Goal: Task Accomplishment & Management: Use online tool/utility

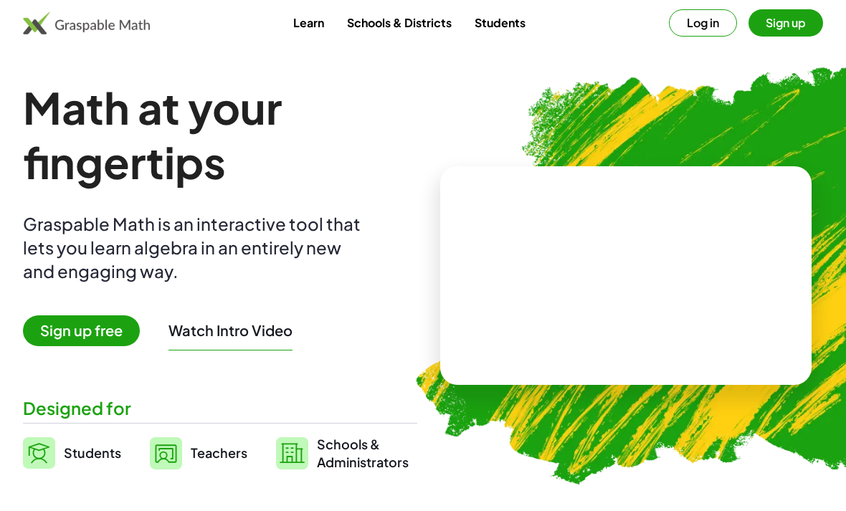
click at [708, 21] on button "Log in" at bounding box center [703, 22] width 68 height 27
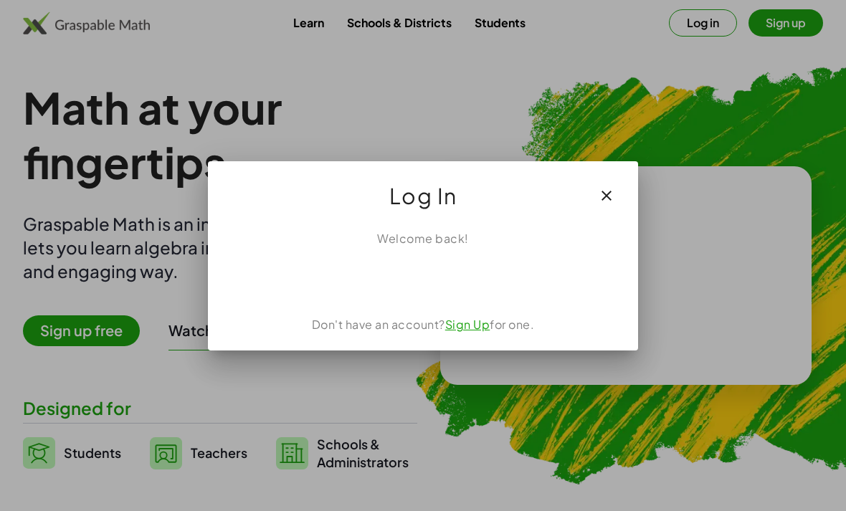
click at [462, 273] on div "Sign in with Google. Opens in new tab" at bounding box center [423, 279] width 132 height 32
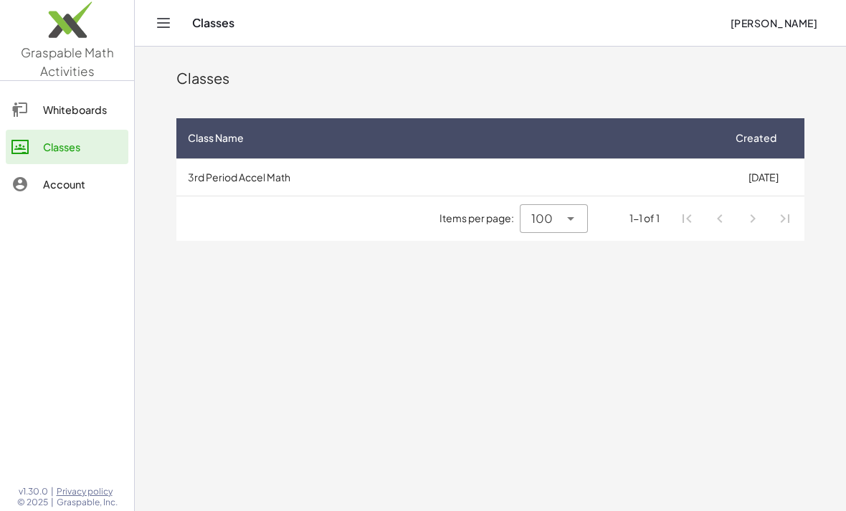
click at [222, 161] on td "3rd Period Accel Math" at bounding box center [449, 177] width 546 height 37
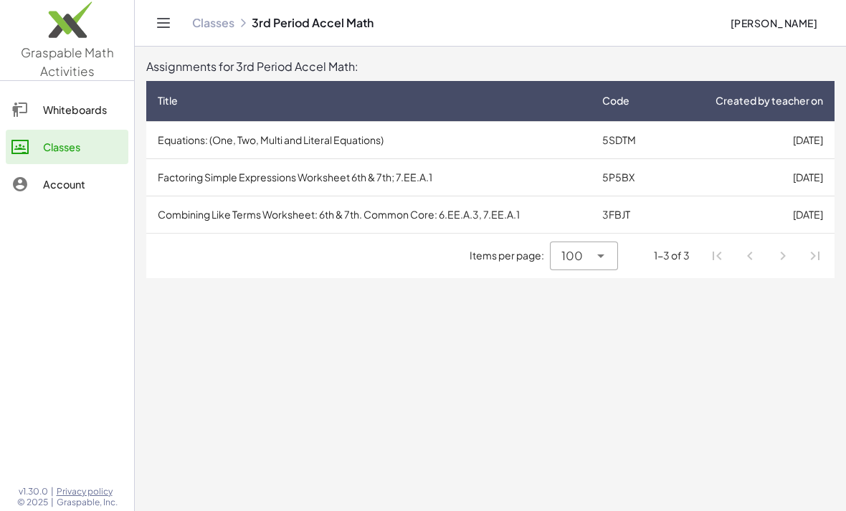
click at [200, 220] on td "Combining Like Terms Worksheet: 6th & 7th. Common Core: 6.EE.A.3, 7.EE.A.1" at bounding box center [368, 214] width 445 height 37
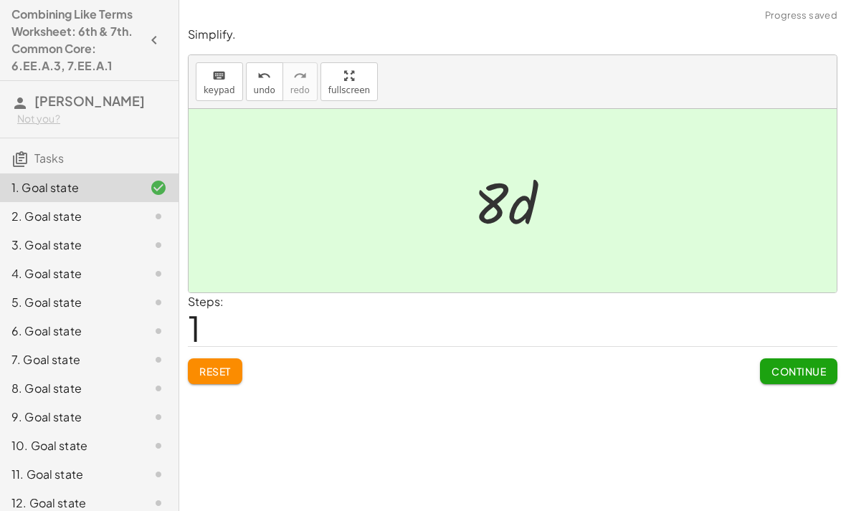
click at [797, 365] on span "Continue" at bounding box center [799, 371] width 55 height 13
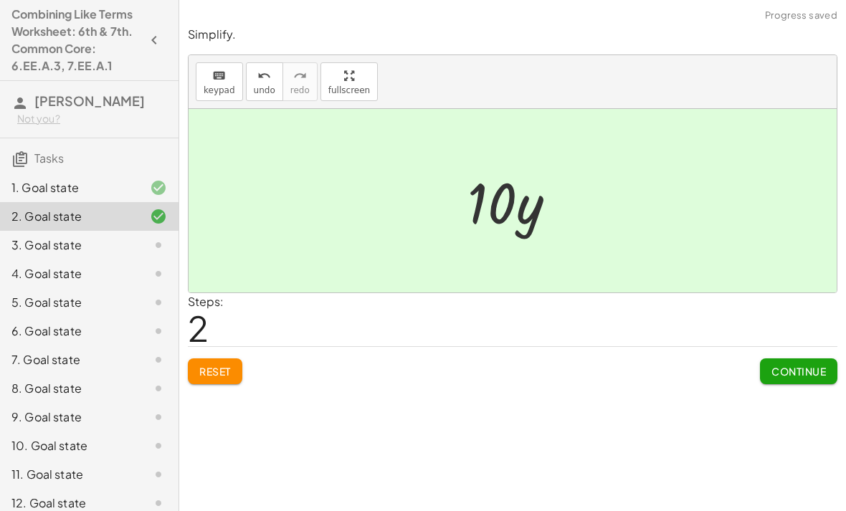
click at [803, 367] on span "Continue" at bounding box center [799, 371] width 55 height 13
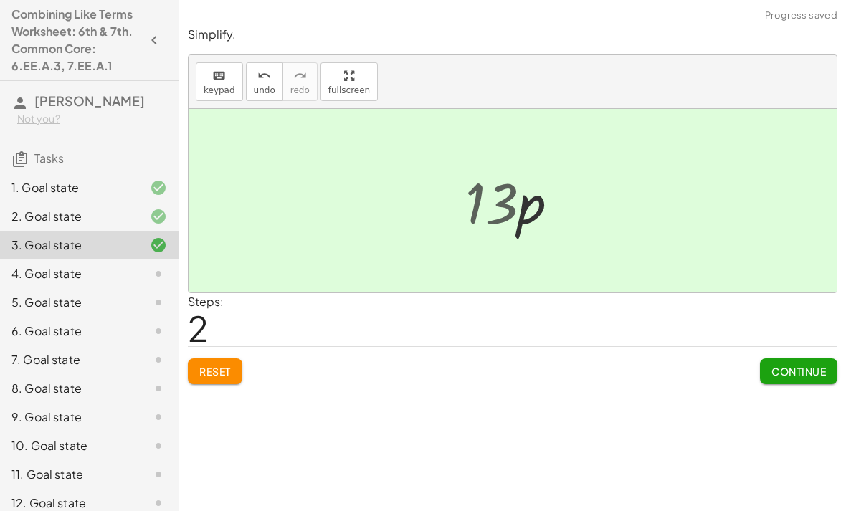
click at [807, 379] on button "Continue" at bounding box center [798, 372] width 77 height 26
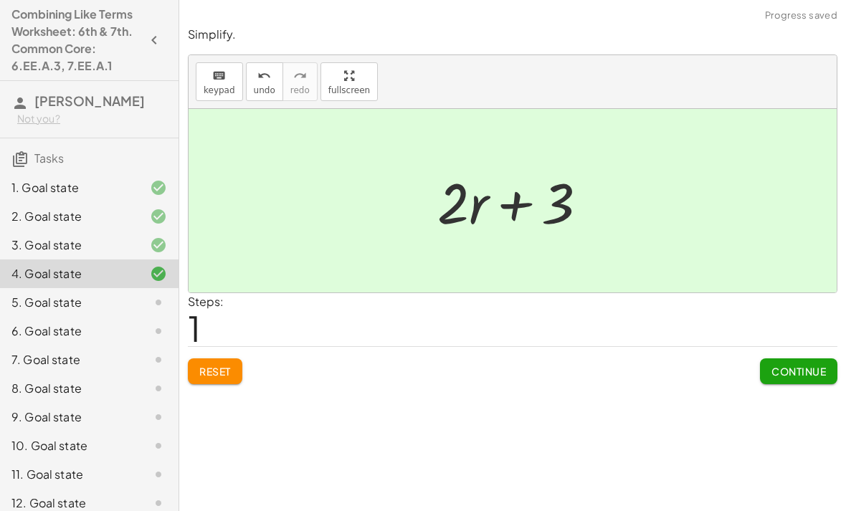
click at [792, 399] on div "Simplify. keyboard keypad undo undo redo redo fullscreen + · 6 · d + · 2 · d · …" at bounding box center [512, 255] width 667 height 511
click at [792, 398] on div "Simplify. keyboard keypad undo undo redo redo fullscreen + · 6 · d + · 2 · d · …" at bounding box center [512, 255] width 667 height 511
click at [810, 359] on button "Continue" at bounding box center [798, 372] width 77 height 26
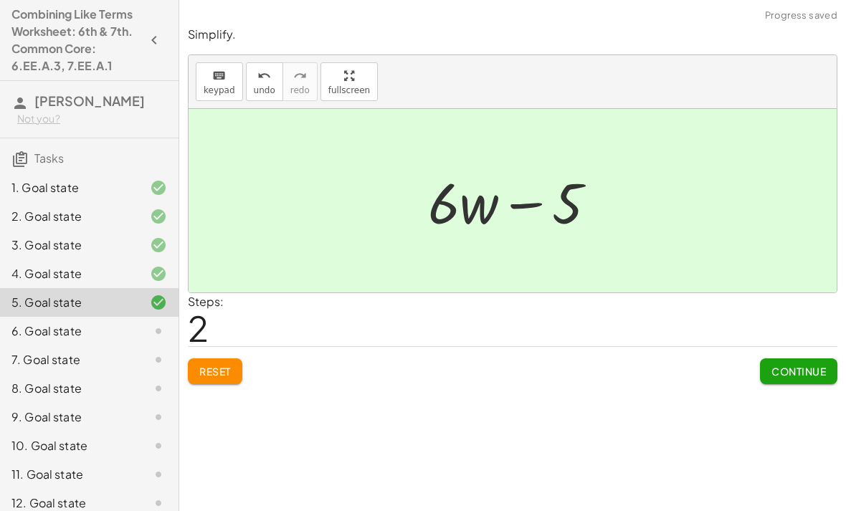
click at [800, 363] on button "Continue" at bounding box center [798, 372] width 77 height 26
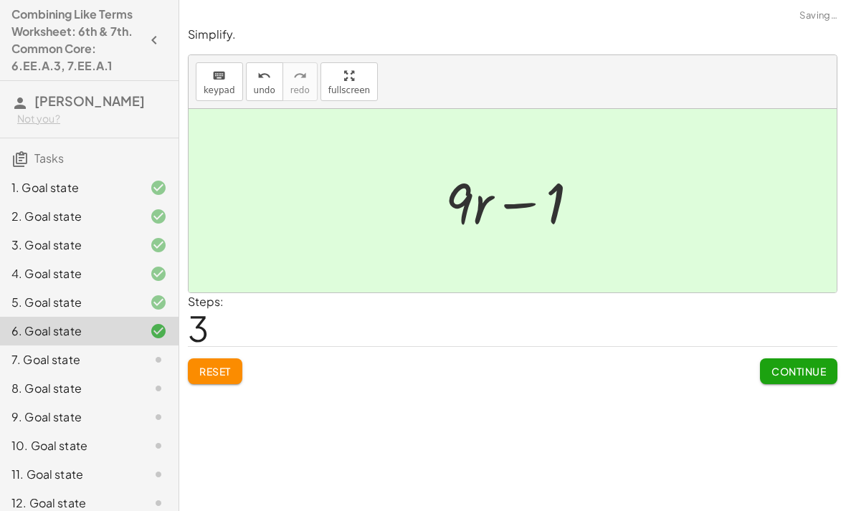
click at [804, 383] on button "Continue" at bounding box center [798, 372] width 77 height 26
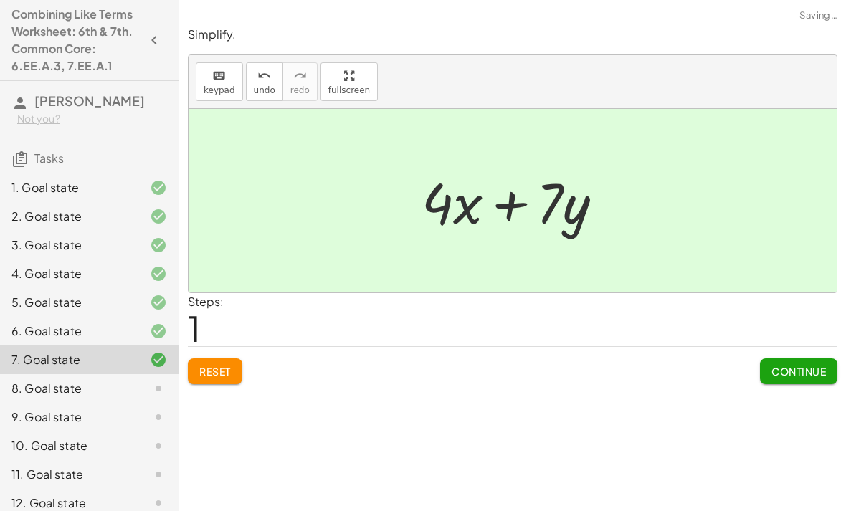
click at [805, 370] on span "Continue" at bounding box center [799, 371] width 55 height 13
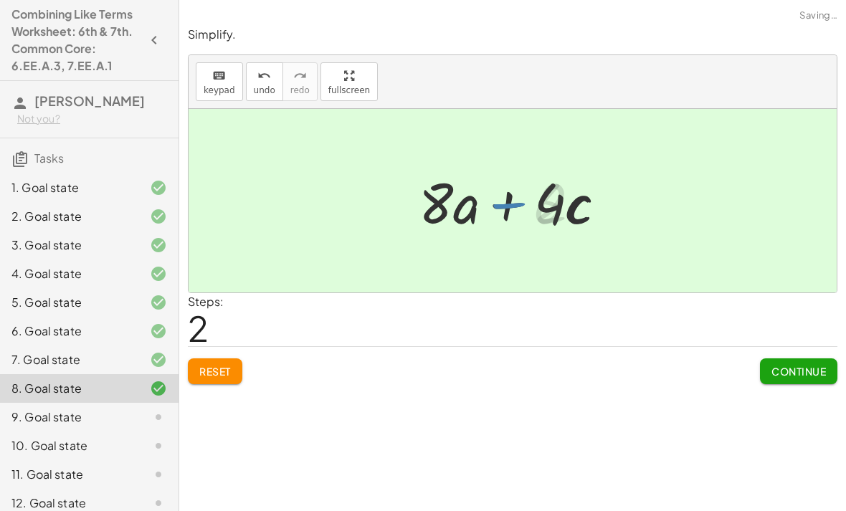
click at [804, 371] on span "Continue" at bounding box center [799, 371] width 55 height 13
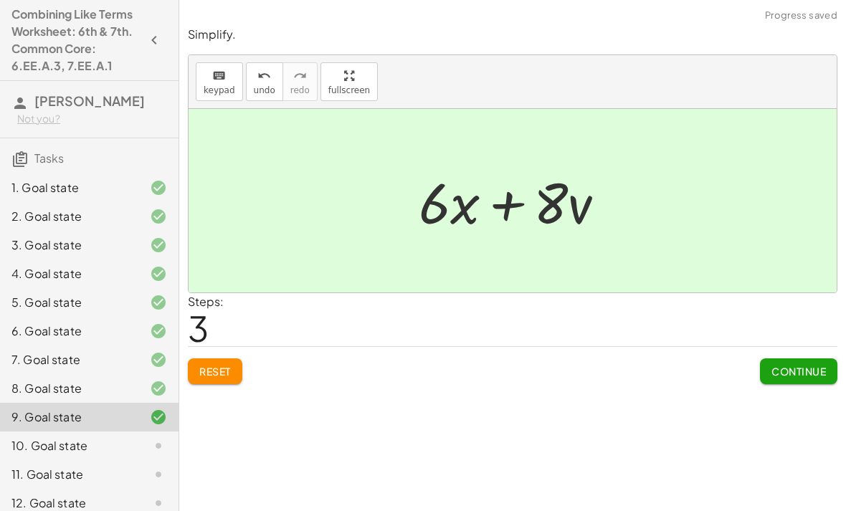
click at [795, 369] on span "Continue" at bounding box center [799, 371] width 55 height 13
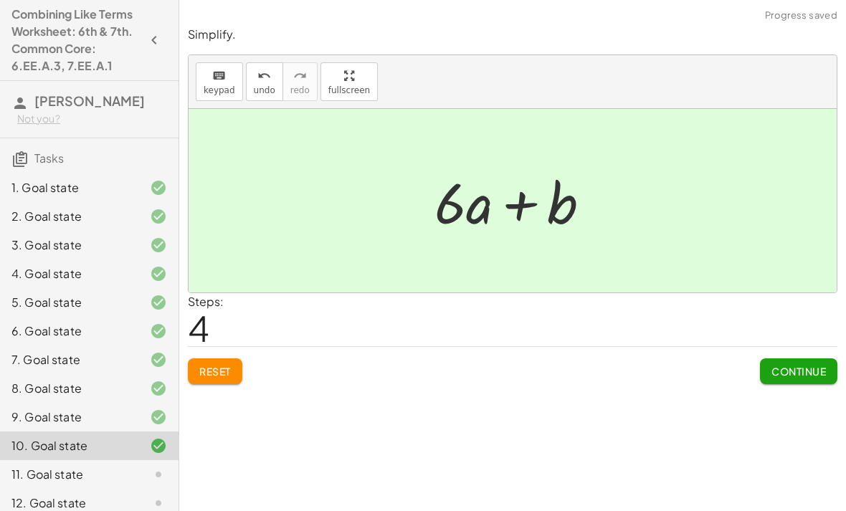
click at [828, 380] on button "Continue" at bounding box center [798, 372] width 77 height 26
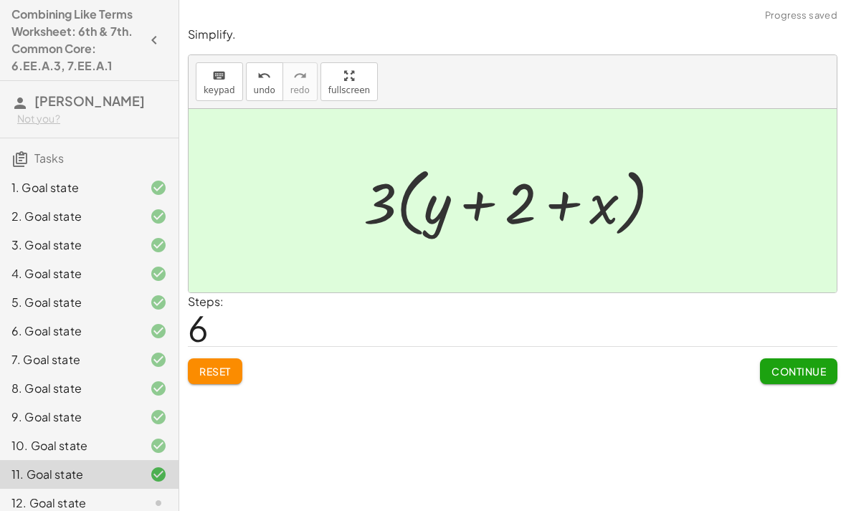
click at [793, 375] on span "Continue" at bounding box center [799, 371] width 55 height 13
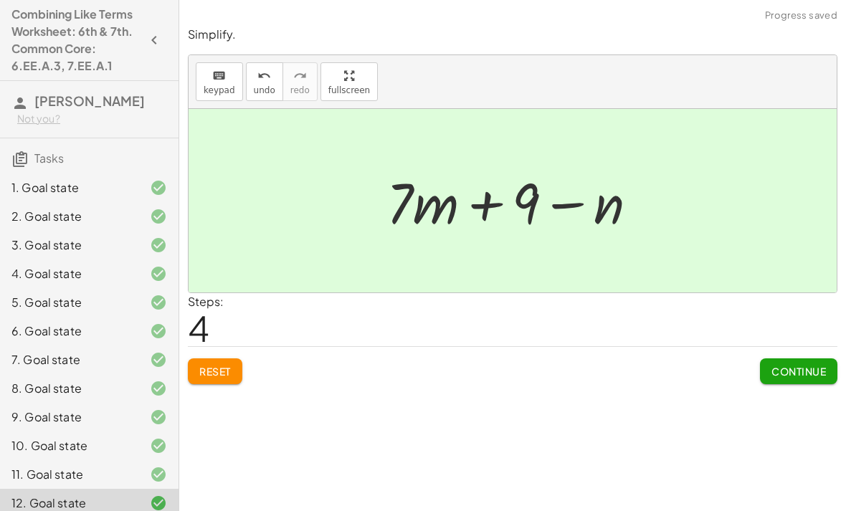
click at [791, 367] on span "Continue" at bounding box center [799, 371] width 55 height 13
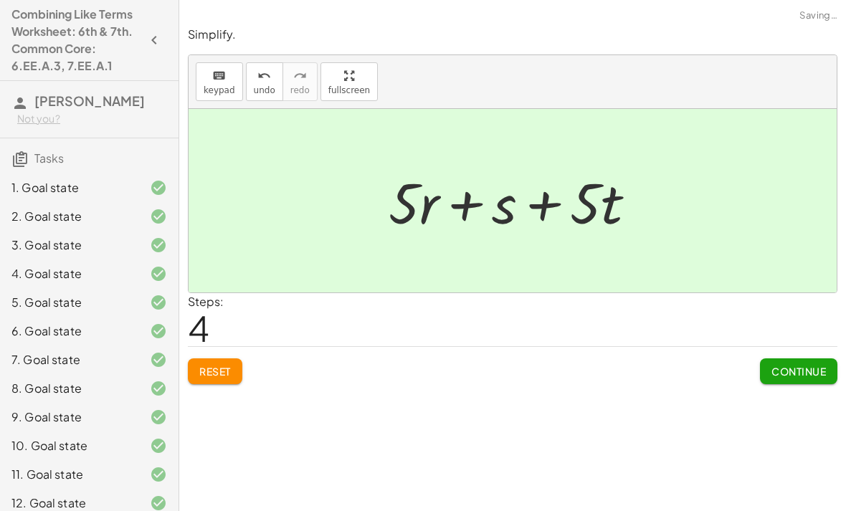
click at [785, 382] on button "Continue" at bounding box center [798, 372] width 77 height 26
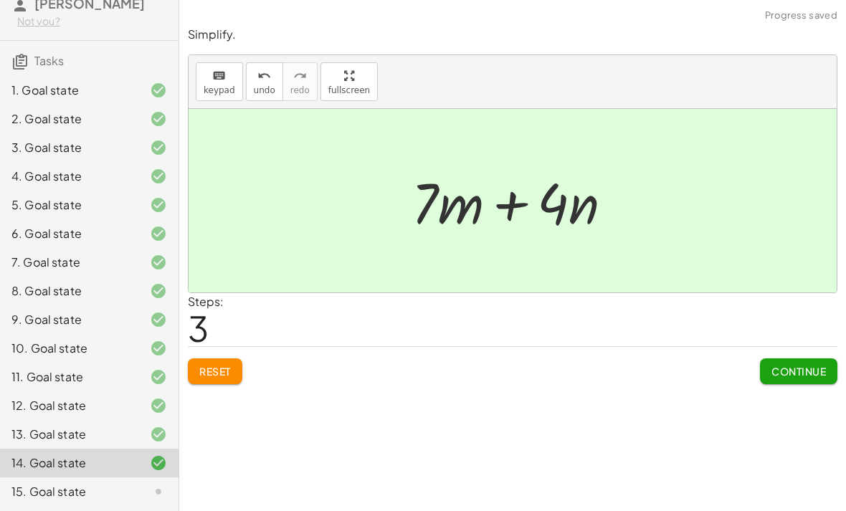
scroll to position [98, 0]
click at [788, 361] on button "Continue" at bounding box center [798, 372] width 77 height 26
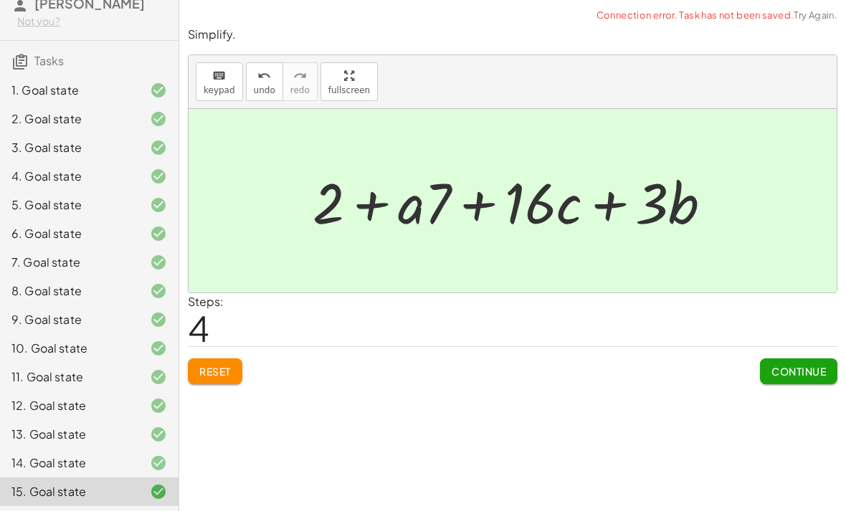
click at [792, 361] on button "Continue" at bounding box center [798, 372] width 77 height 26
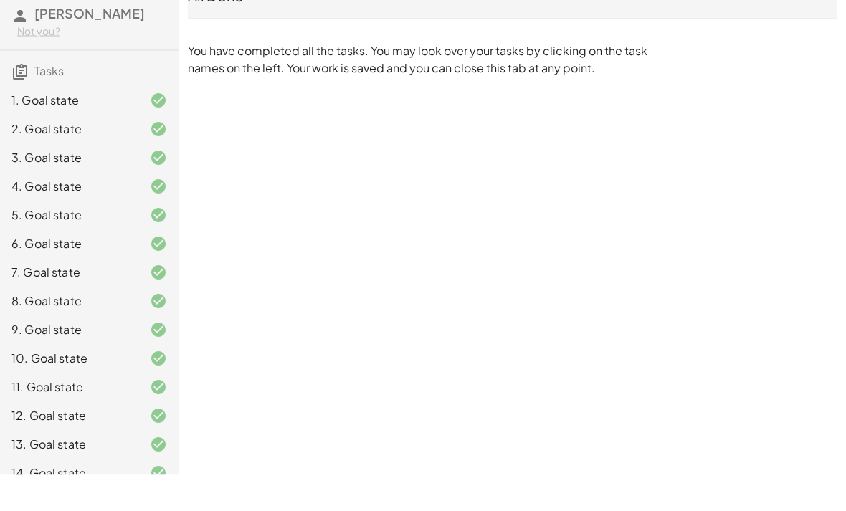
scroll to position [0, 0]
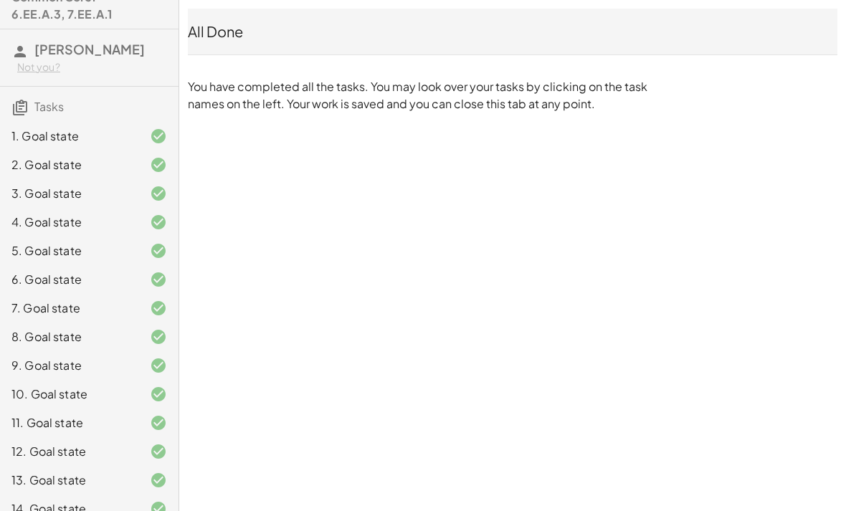
click at [224, 27] on div "All Done" at bounding box center [513, 32] width 650 height 20
click at [232, 42] on div "All Done" at bounding box center [513, 32] width 650 height 46
click at [232, 41] on div "All Done" at bounding box center [513, 32] width 650 height 20
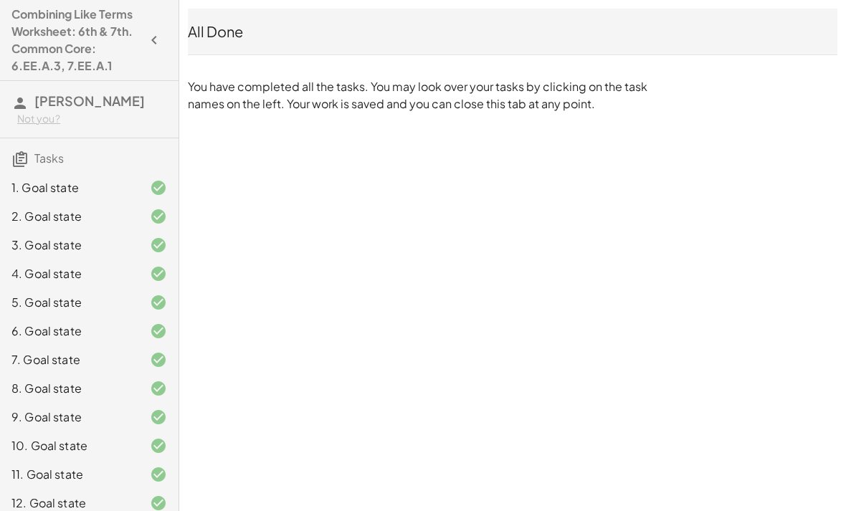
click at [159, 39] on icon "button" at bounding box center [154, 40] width 17 height 17
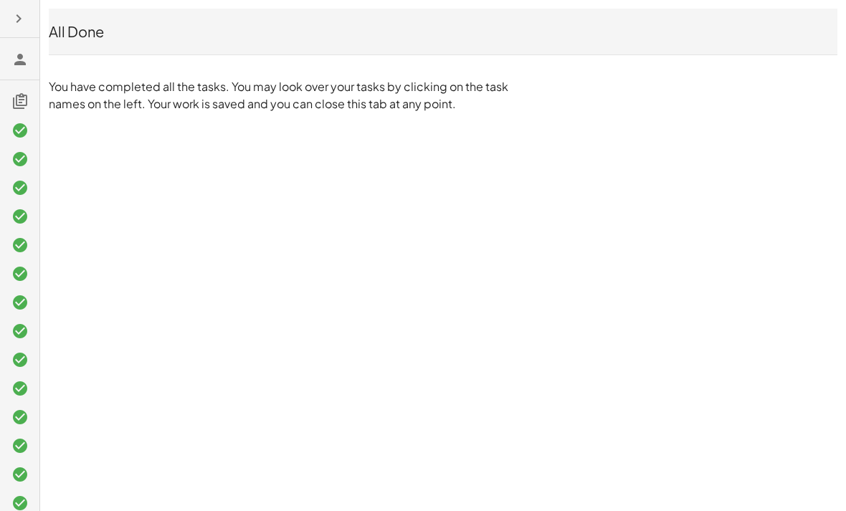
click at [19, 17] on icon "button" at bounding box center [18, 18] width 17 height 17
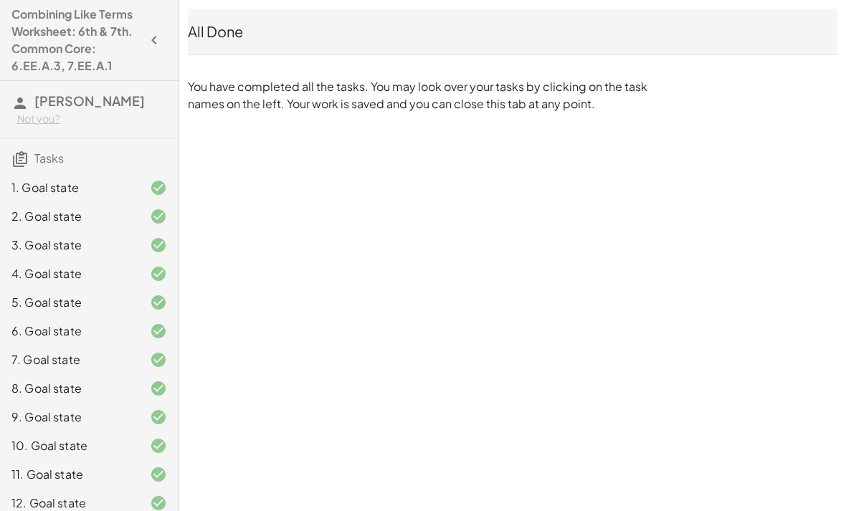
click at [29, 104] on h3 "[PERSON_NAME] Not you?" at bounding box center [89, 109] width 179 height 57
click at [43, 48] on h4 "Combining Like Terms Worksheet: 6th & 7th. Common Core: 6.EE.A.3, 7.EE.A.1" at bounding box center [76, 40] width 130 height 69
click at [37, 14] on h4 "Combining Like Terms Worksheet: 6th & 7th. Common Core: 6.EE.A.3, 7.EE.A.1" at bounding box center [76, 40] width 130 height 69
click at [77, 42] on h4 "Combining Like Terms Worksheet: 6th & 7th. Common Core: 6.EE.A.3, 7.EE.A.1" at bounding box center [76, 40] width 130 height 69
click at [222, 37] on div "All Done" at bounding box center [513, 32] width 650 height 20
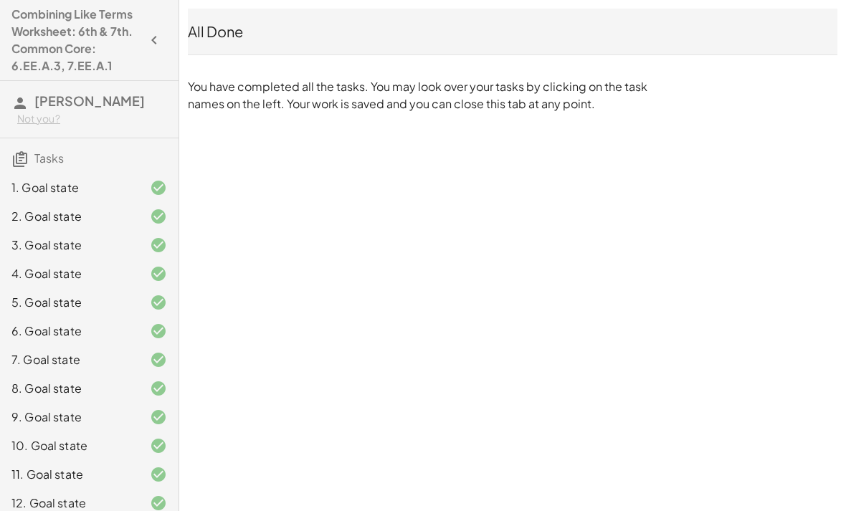
click at [0, 0] on div "Combining Like Terms Worksheet: 6th & 7th. Common Core: 6.EE.A.3, 7.EE.A.1 [PER…" at bounding box center [0, 0] width 0 height 0
click at [156, 40] on icon "button" at bounding box center [154, 40] width 17 height 17
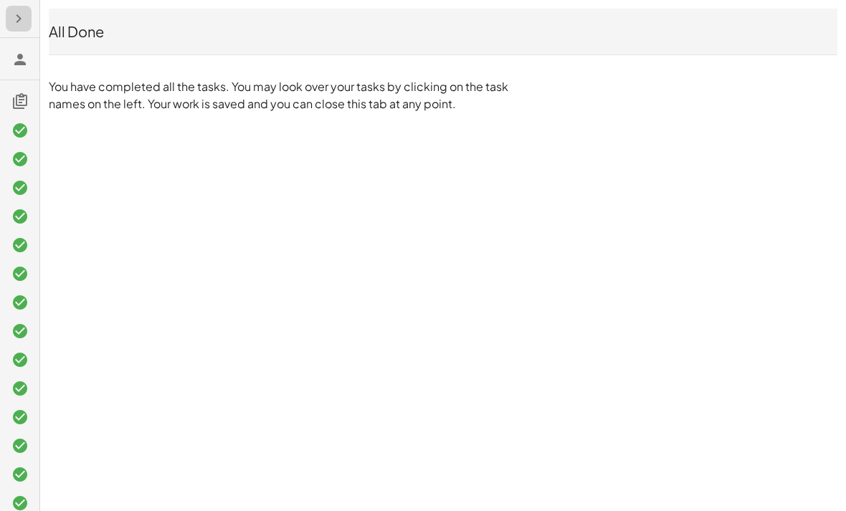
click at [156, 39] on div "All Done" at bounding box center [443, 32] width 789 height 20
click at [31, 13] on button "button" at bounding box center [19, 19] width 26 height 26
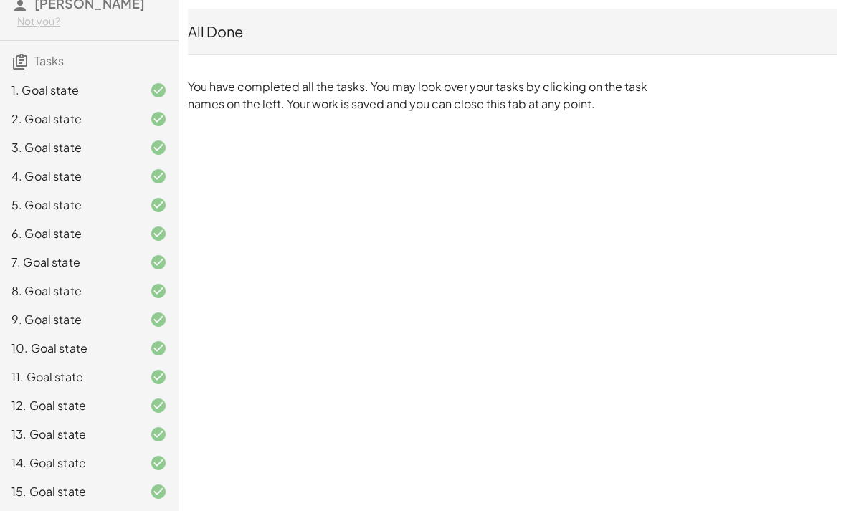
click at [93, 487] on div "15. Goal state" at bounding box center [68, 491] width 115 height 17
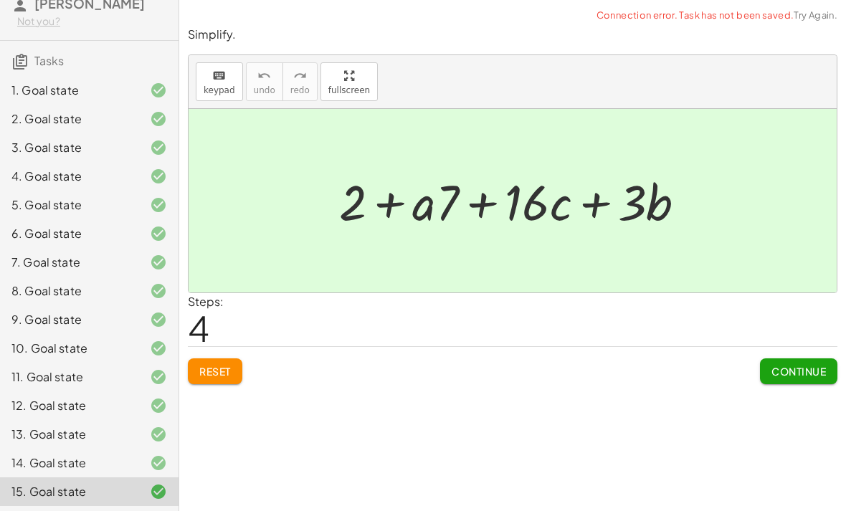
click at [801, 367] on span "Continue" at bounding box center [799, 371] width 55 height 13
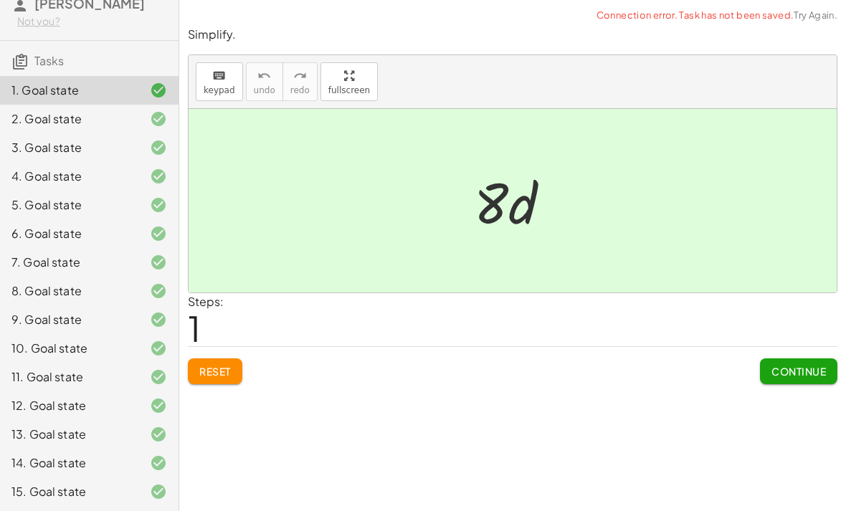
click at [803, 359] on button "Continue" at bounding box center [798, 372] width 77 height 26
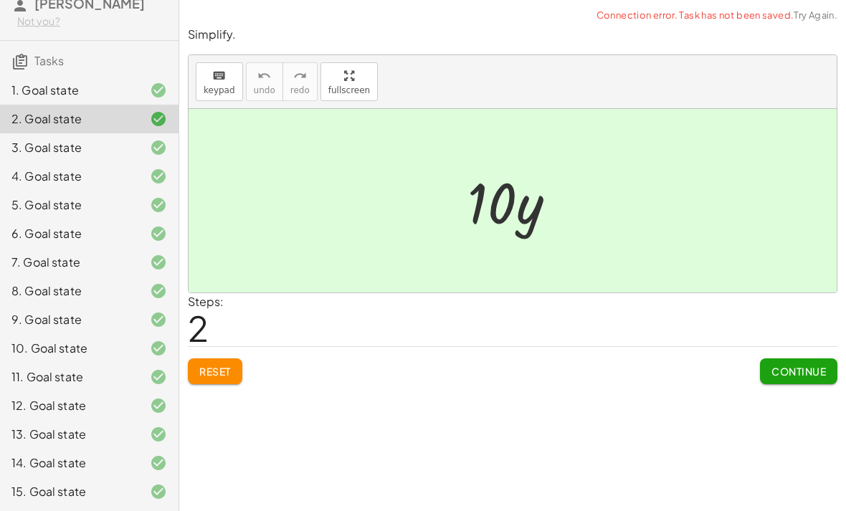
click at [790, 360] on button "Continue" at bounding box center [798, 372] width 77 height 26
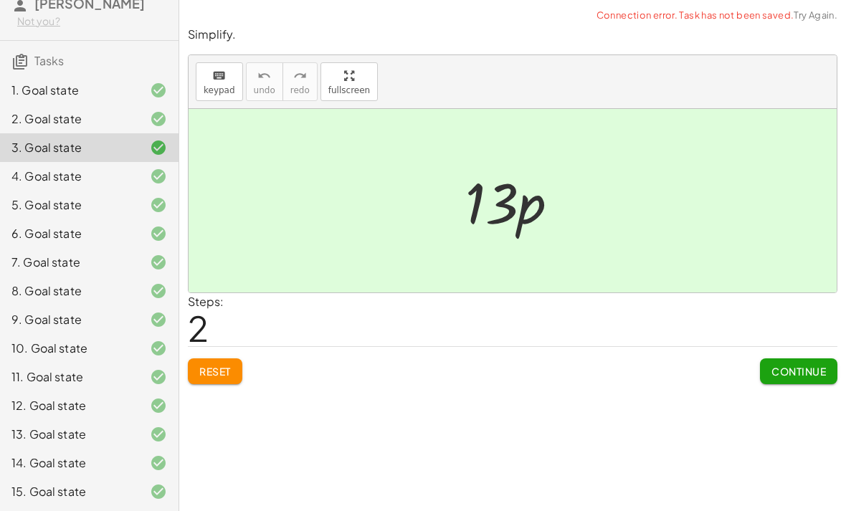
click at [790, 360] on button "Continue" at bounding box center [798, 372] width 77 height 26
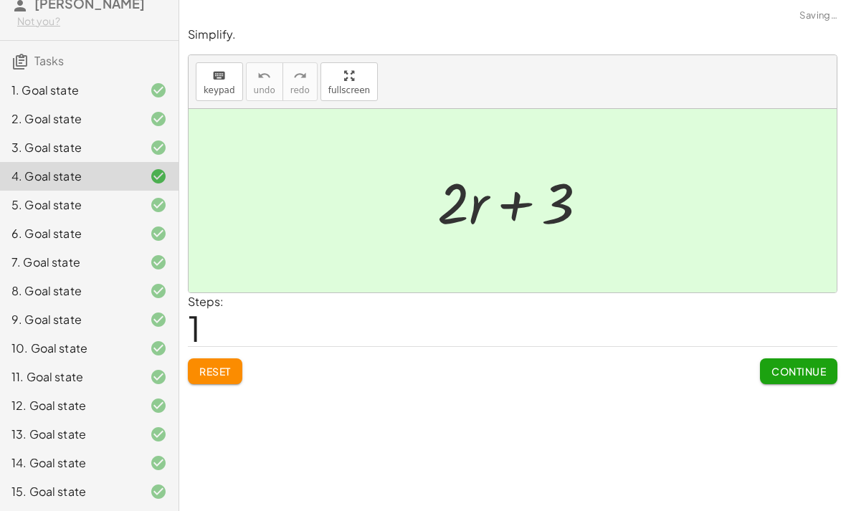
click at [783, 365] on span "Continue" at bounding box center [799, 371] width 55 height 13
click at [0, 0] on span "Continue" at bounding box center [0, 0] width 0 height 0
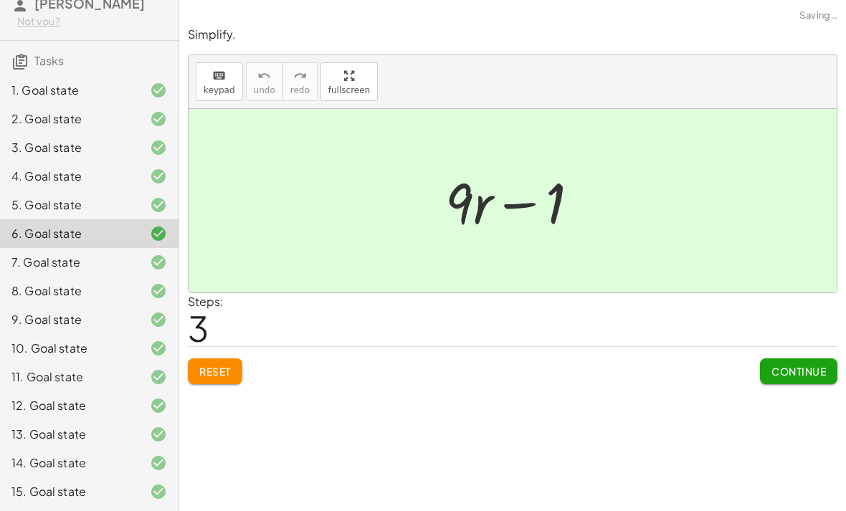
click at [779, 363] on button "Continue" at bounding box center [798, 372] width 77 height 26
click at [0, 0] on button "Continue" at bounding box center [0, 0] width 0 height 0
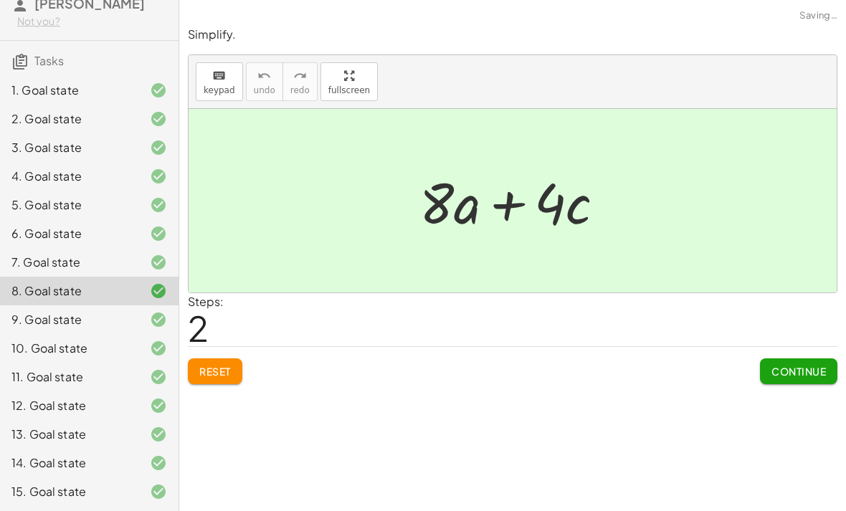
click at [779, 359] on button "Continue" at bounding box center [798, 372] width 77 height 26
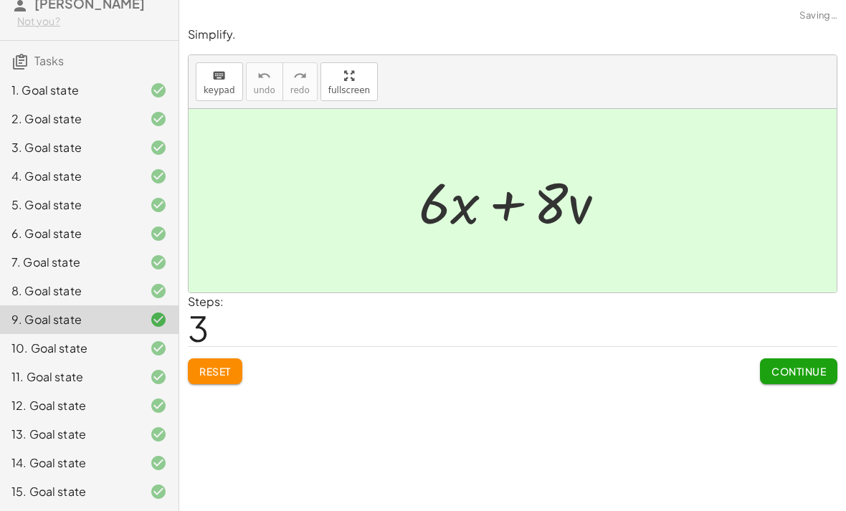
click at [777, 356] on div "Continue" at bounding box center [798, 365] width 77 height 37
click at [780, 365] on span "Continue" at bounding box center [799, 371] width 55 height 13
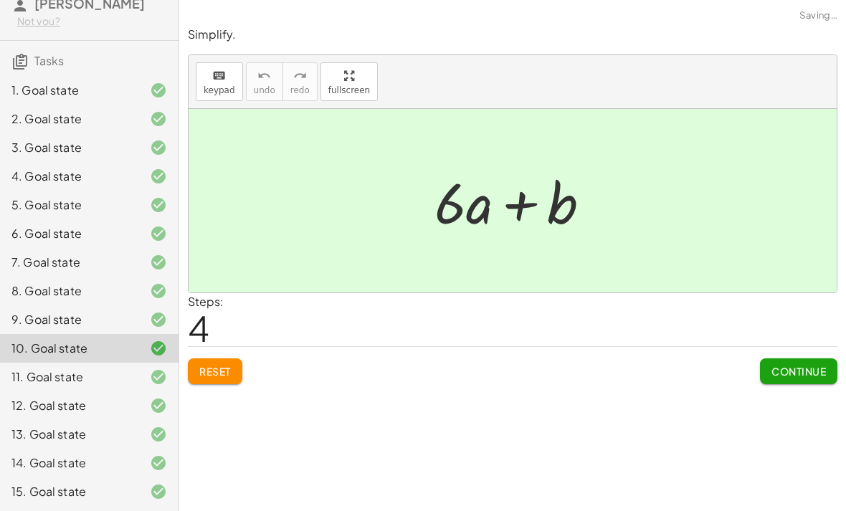
click at [780, 365] on span "Continue" at bounding box center [799, 371] width 55 height 13
click at [0, 0] on button "Continue" at bounding box center [0, 0] width 0 height 0
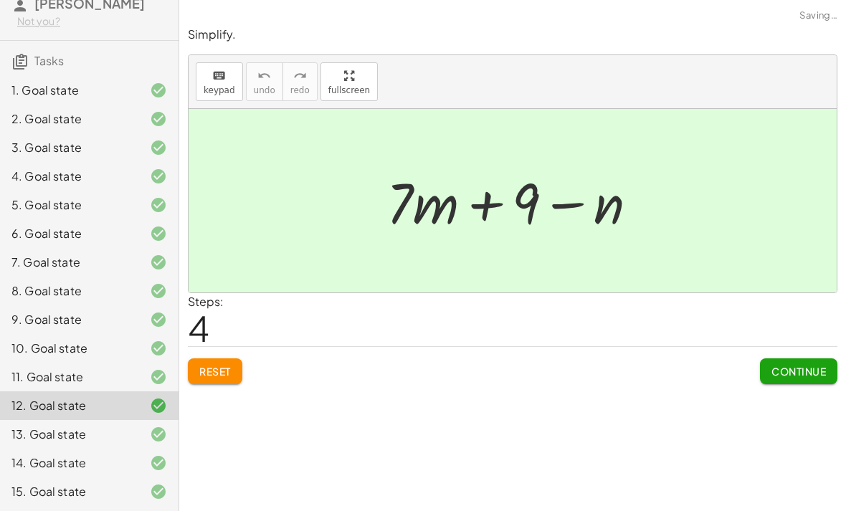
click at [784, 362] on button "Continue" at bounding box center [798, 372] width 77 height 26
click at [0, 0] on button "Continue" at bounding box center [0, 0] width 0 height 0
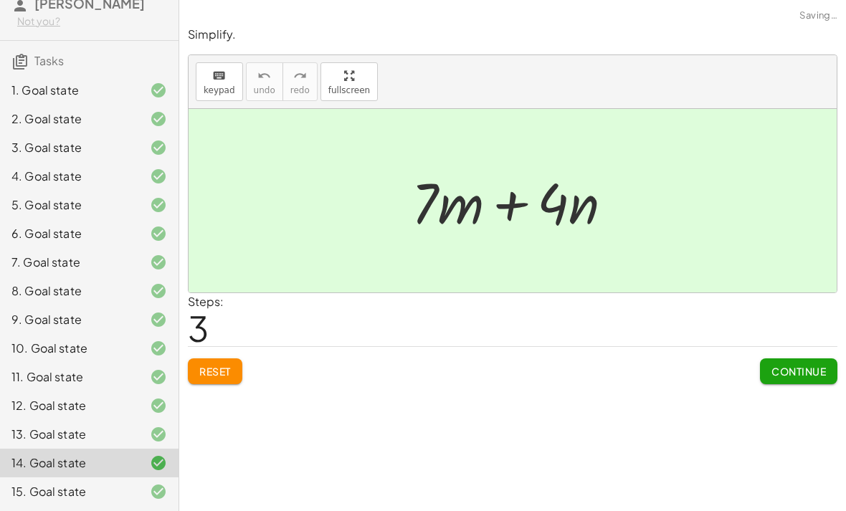
click at [802, 361] on button "Continue" at bounding box center [798, 372] width 77 height 26
click at [0, 0] on span "Continue" at bounding box center [0, 0] width 0 height 0
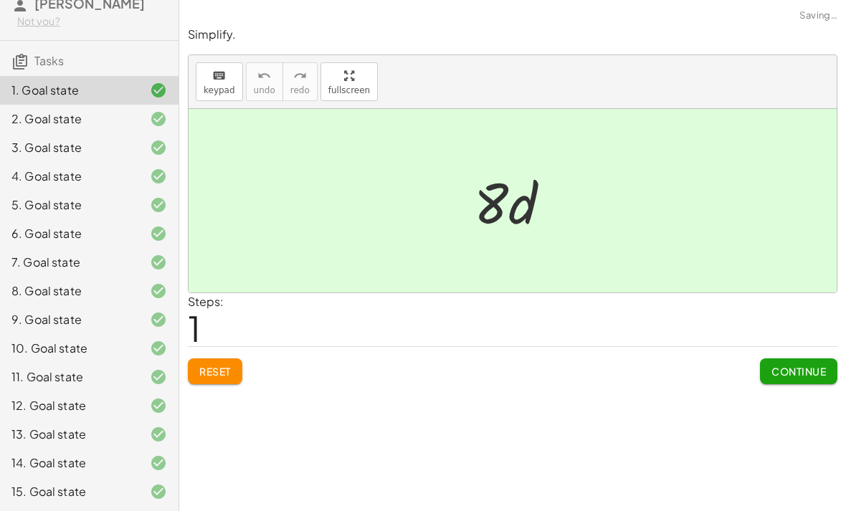
click at [803, 367] on span "Continue" at bounding box center [799, 371] width 55 height 13
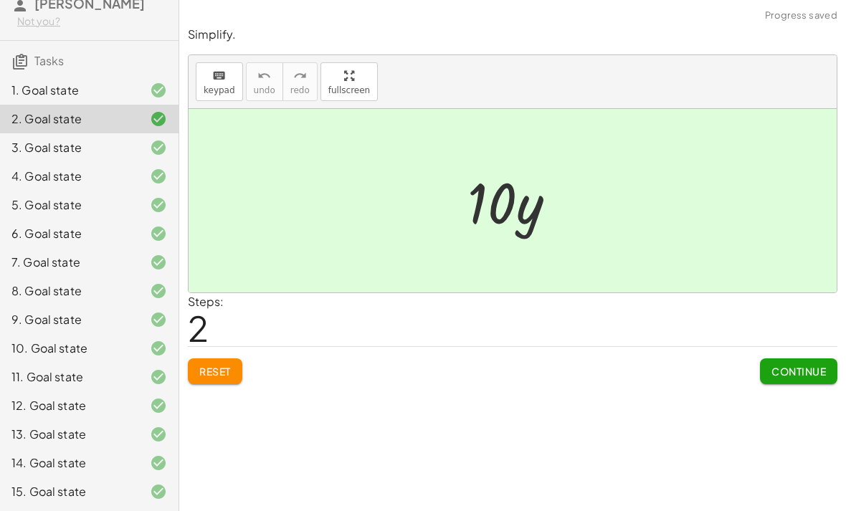
click at [126, 488] on div "15. Goal state" at bounding box center [68, 491] width 115 height 17
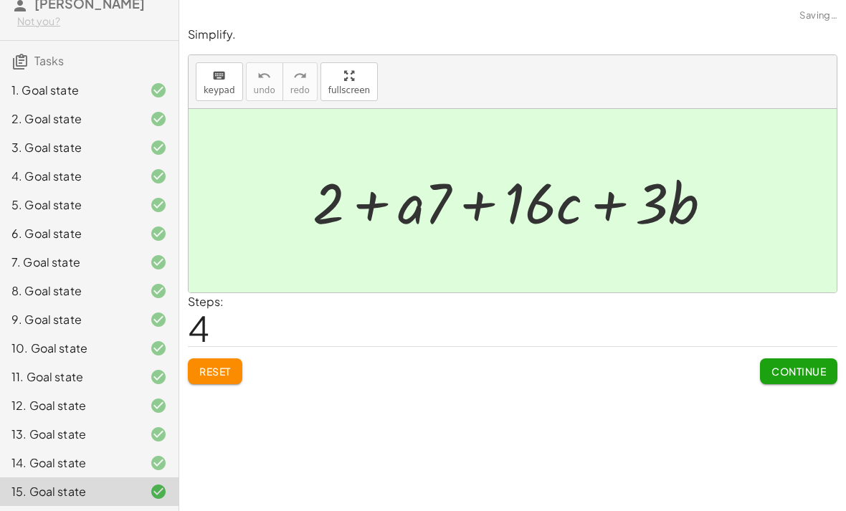
click at [24, 55] on icon at bounding box center [19, 61] width 17 height 17
click at [42, 70] on div "1. Goal state 2. Goal state 3. Goal state 4. Goal state 5. Goal state 6. Goal s…" at bounding box center [89, 291] width 179 height 442
click at [39, 67] on h3 "Tasks" at bounding box center [89, 56] width 179 height 30
click at [29, 49] on h3 "Tasks" at bounding box center [89, 56] width 179 height 30
click at [34, 52] on h3 "Tasks" at bounding box center [89, 56] width 179 height 30
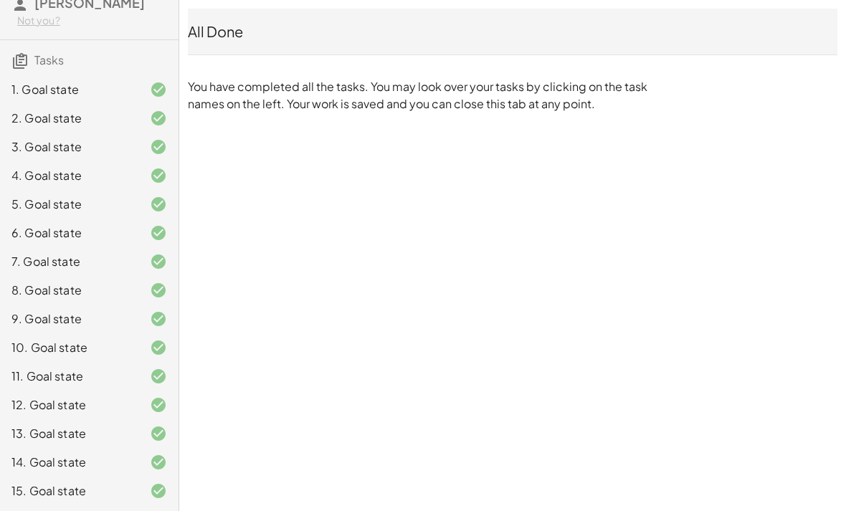
scroll to position [98, 0]
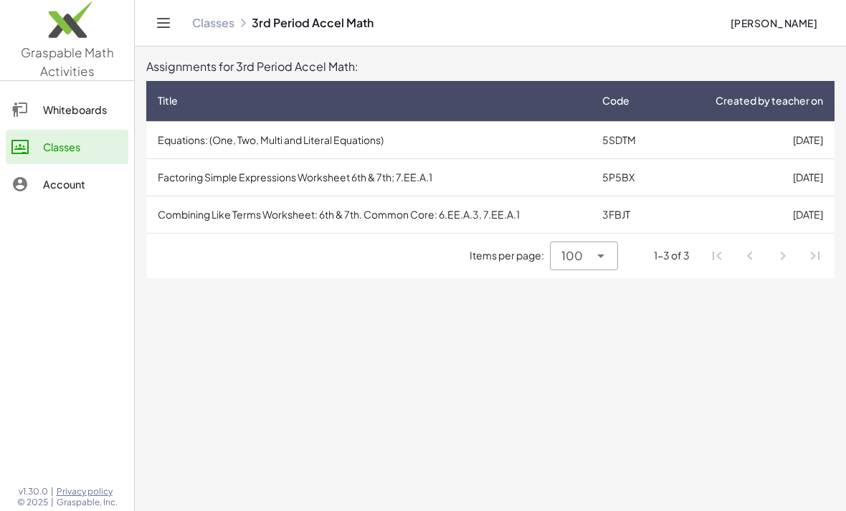
click at [194, 223] on td "Combining Like Terms Worksheet: 6th & 7th. Common Core: 6.EE.A.3, 7.EE.A.1" at bounding box center [368, 214] width 445 height 37
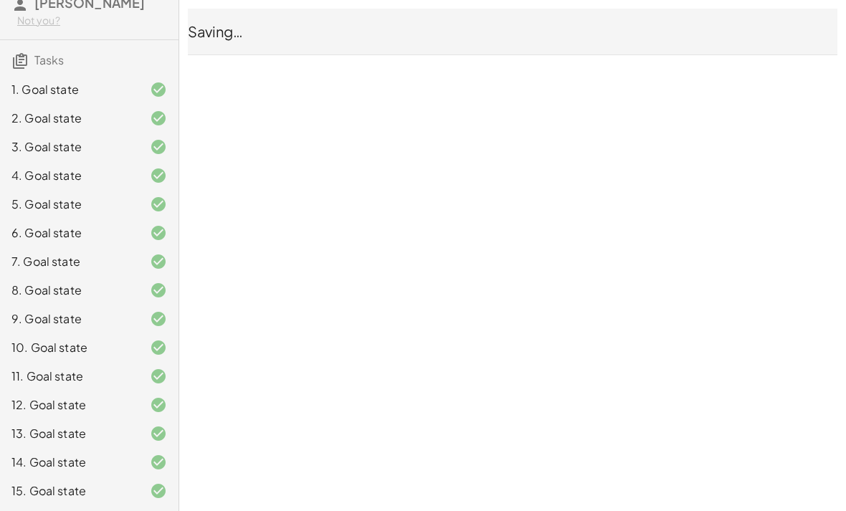
scroll to position [98, 0]
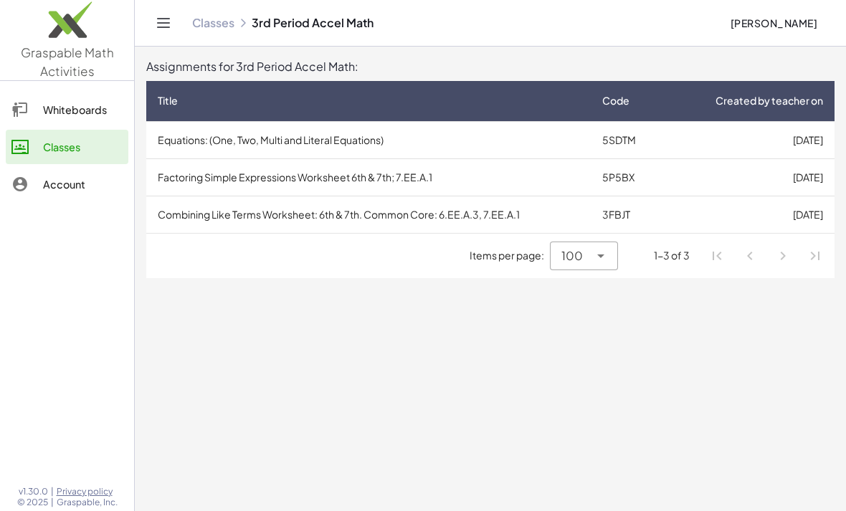
click at [843, 184] on main "Assignments for 3rd Period Accel Math: Title Code Created by teacher on Equatio…" at bounding box center [491, 255] width 712 height 511
click at [783, 203] on td "[DATE]" at bounding box center [750, 214] width 169 height 37
